Goal: Navigation & Orientation: Find specific page/section

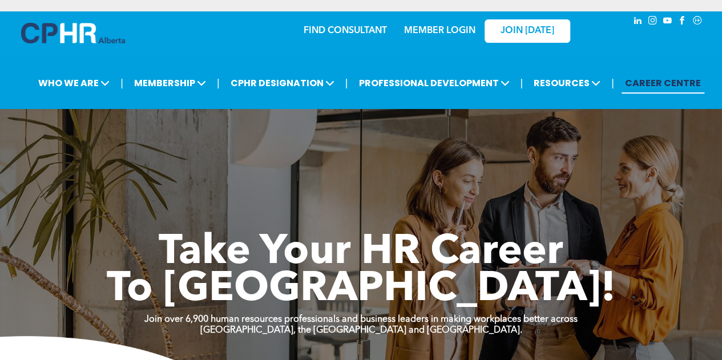
click at [433, 33] on link "MEMBER LOGIN" at bounding box center [439, 30] width 71 height 9
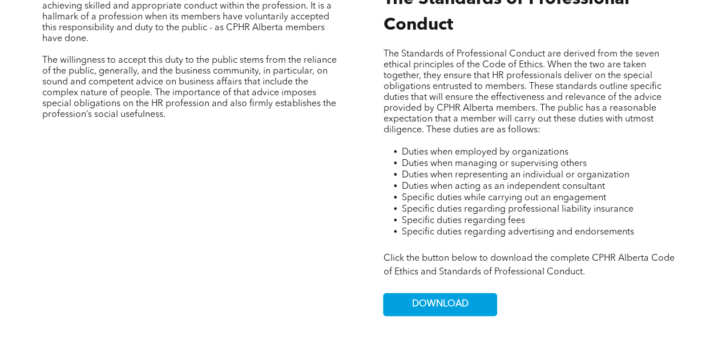
scroll to position [742, 0]
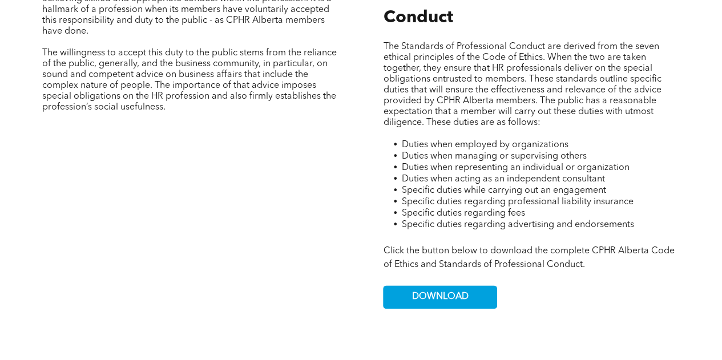
scroll to position [628, 0]
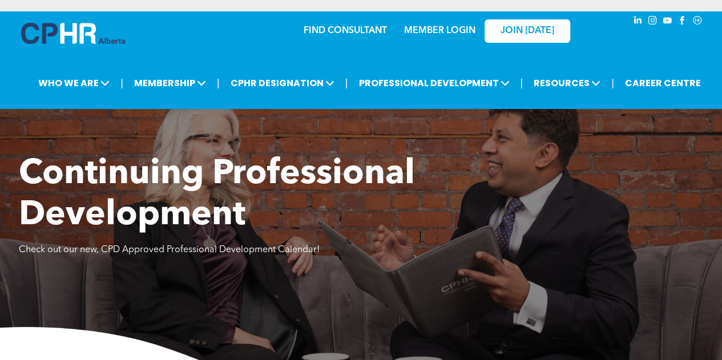
click at [433, 29] on link "MEMBER LOGIN" at bounding box center [439, 30] width 71 height 9
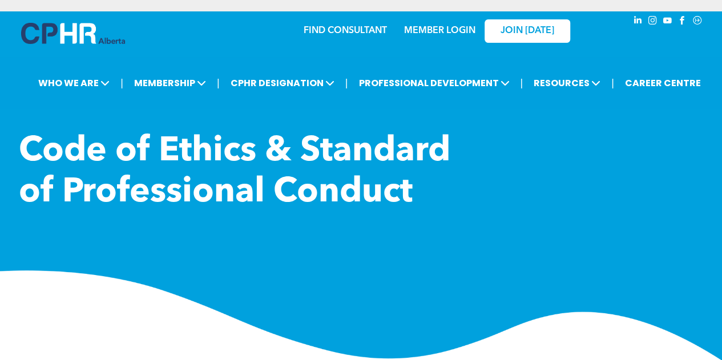
drag, startPoint x: 448, startPoint y: 22, endPoint x: 448, endPoint y: 30, distance: 7.4
click at [448, 23] on div "MEMBER LOGIN" at bounding box center [439, 27] width 74 height 21
click at [448, 30] on link "MEMBER LOGIN" at bounding box center [439, 30] width 71 height 9
